Goal: Find contact information: Find contact information

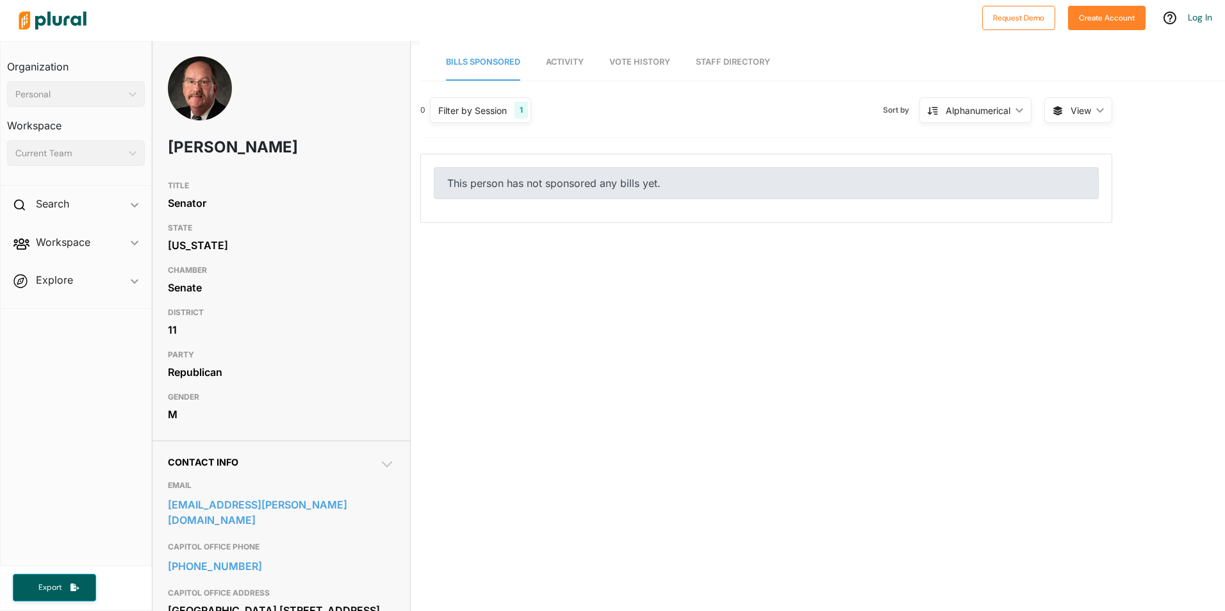
click at [192, 79] on img at bounding box center [200, 104] width 64 height 96
drag, startPoint x: 204, startPoint y: 87, endPoint x: 281, endPoint y: 63, distance: 81.2
click at [285, 58] on div "Bill Hamilton" at bounding box center [281, 115] width 258 height 118
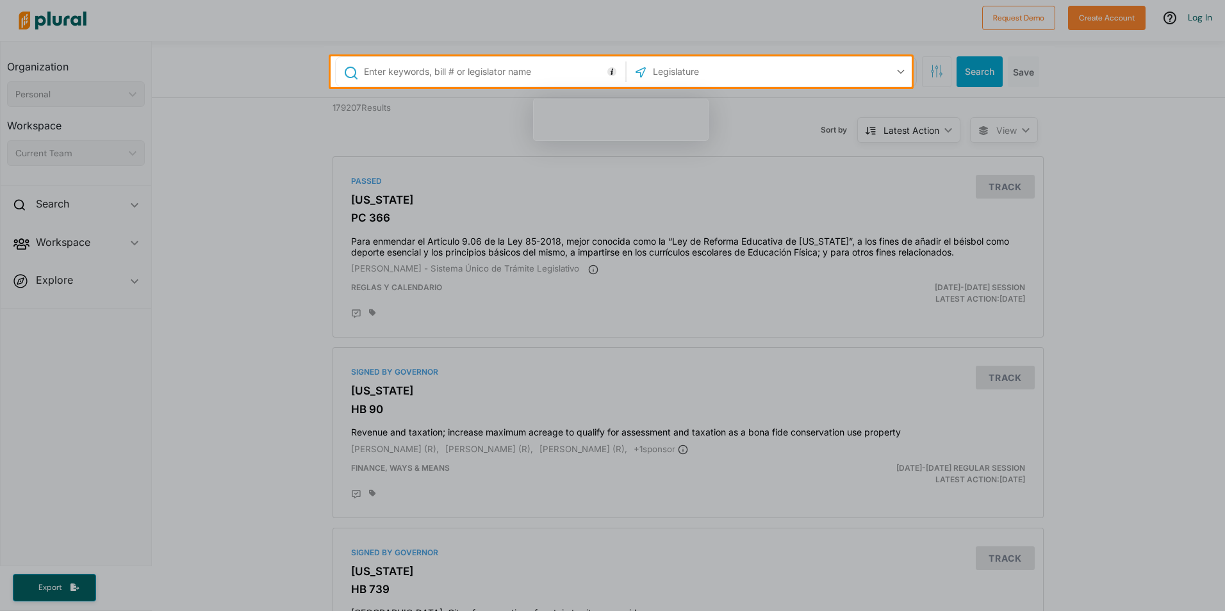
click at [286, 274] on div at bounding box center [612, 349] width 1225 height 524
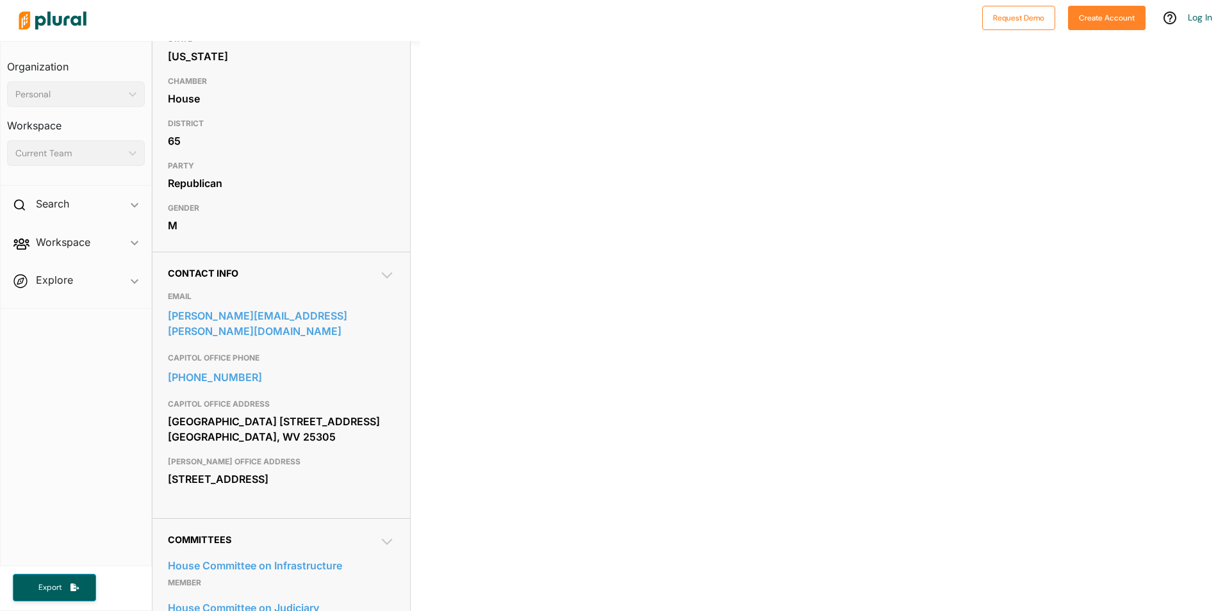
scroll to position [192, 0]
drag, startPoint x: 170, startPoint y: 475, endPoint x: 312, endPoint y: 493, distance: 143.4
click at [312, 486] on div "2297 Turkey Run Road Buckhannon, WV 26201" at bounding box center [281, 475] width 227 height 19
copy div "2297 Turkey Run Road Buckhannon, WV 26201"
